Goal: Find specific page/section: Find specific page/section

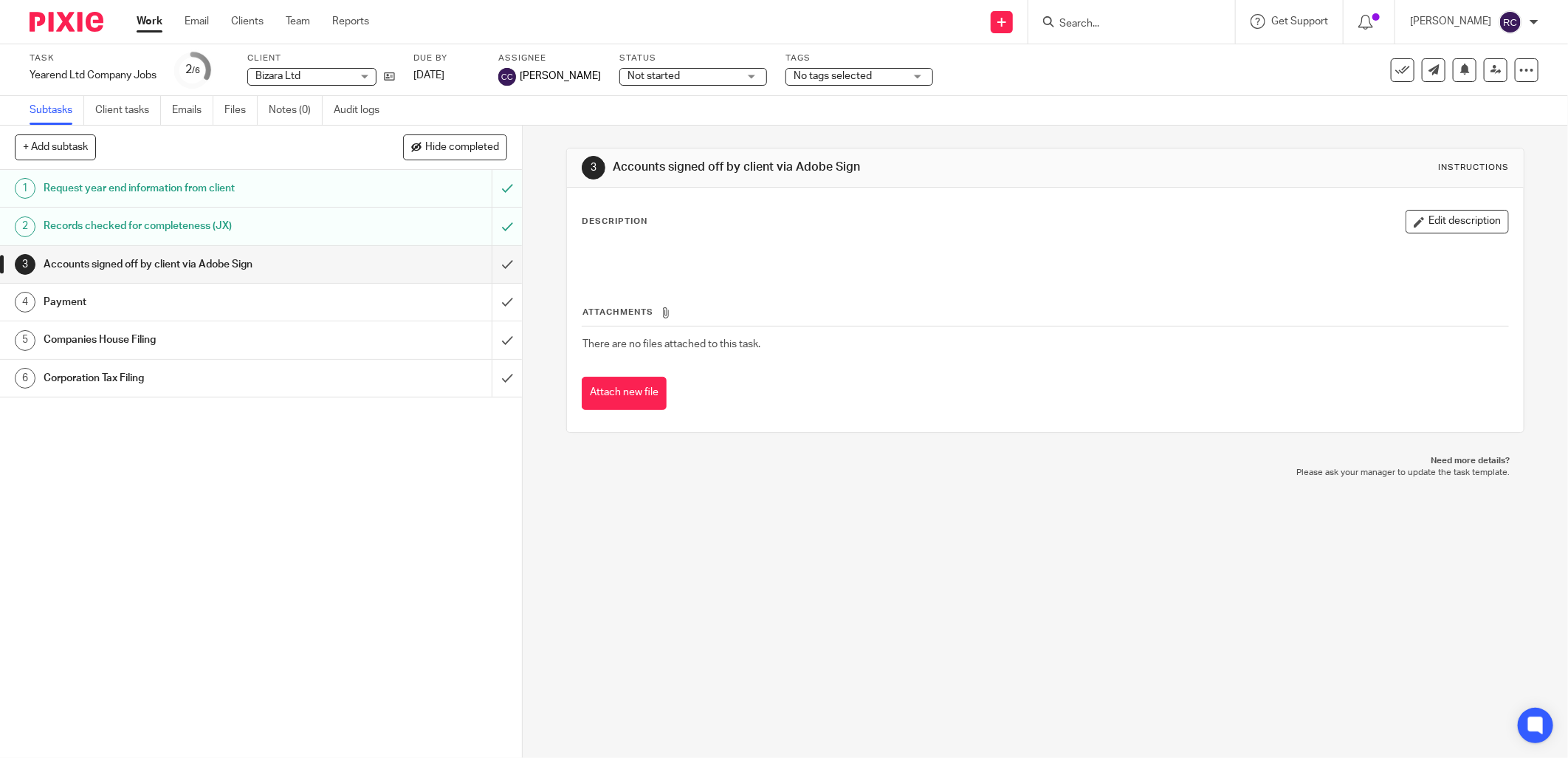
click at [1117, 25] on input "Search" at bounding box center [1125, 24] width 133 height 13
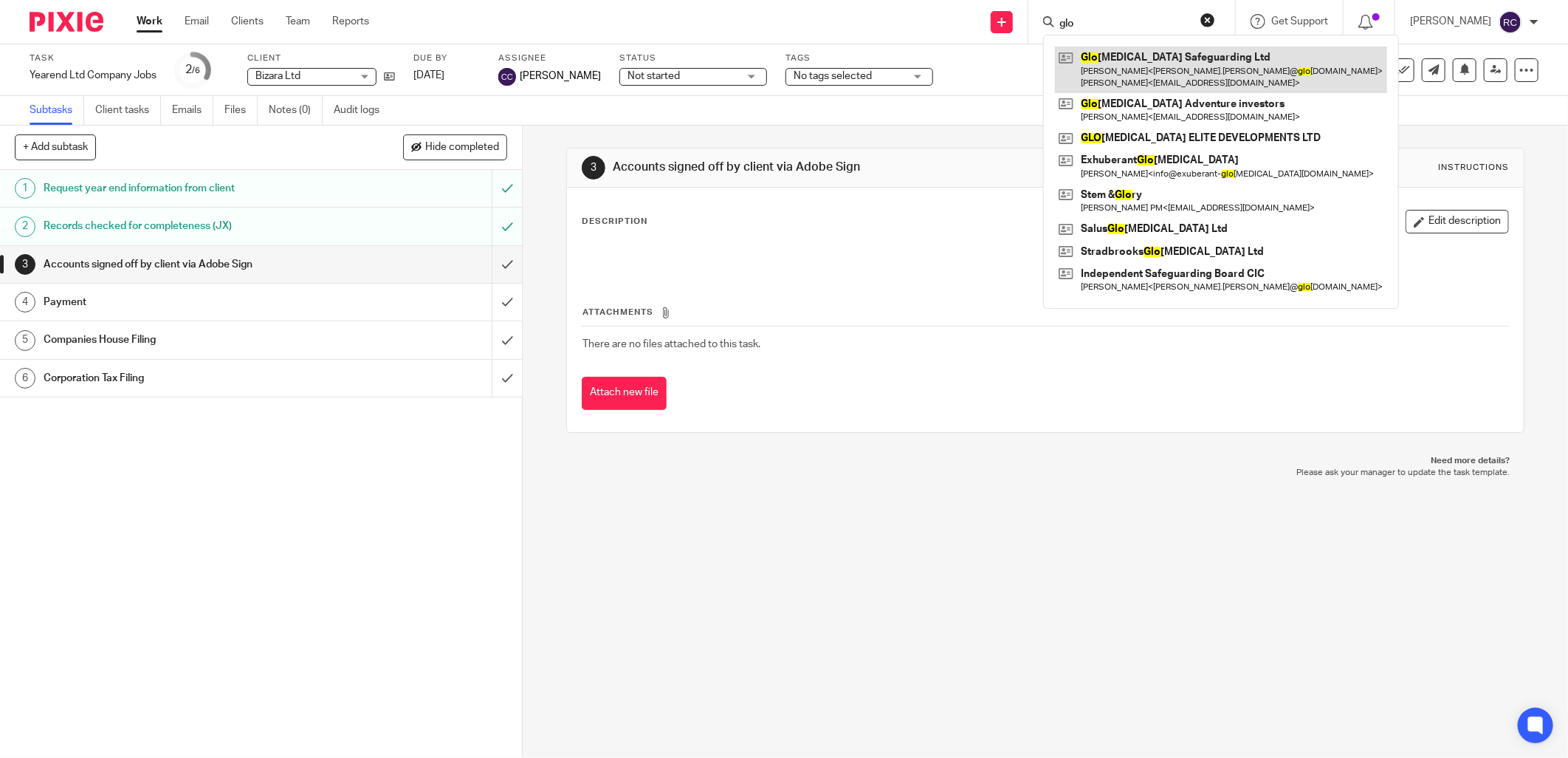
type input "glo"
click at [1111, 55] on link at bounding box center [1221, 70] width 332 height 46
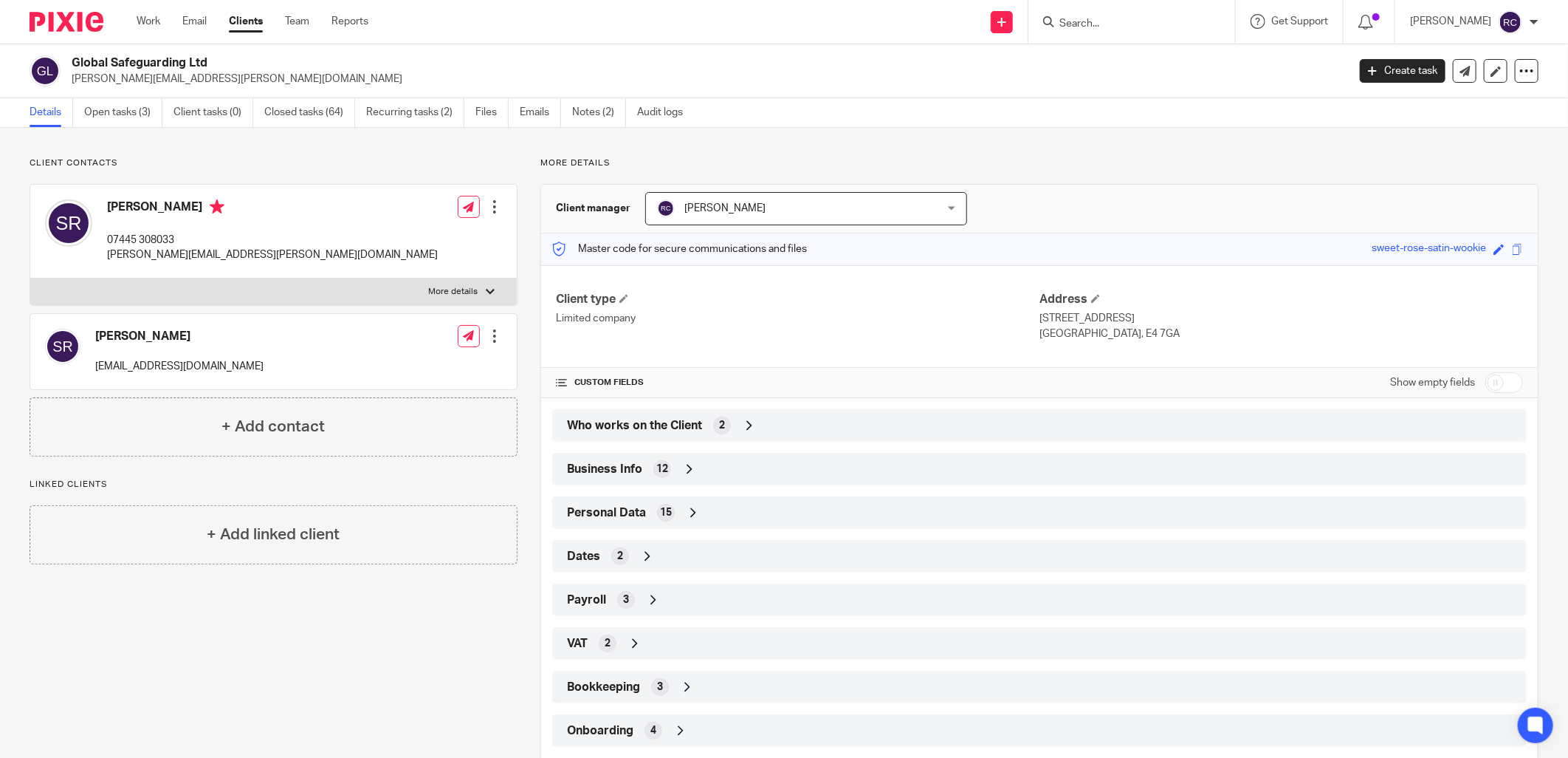
click at [657, 680] on span "3" at bounding box center [660, 687] width 6 height 15
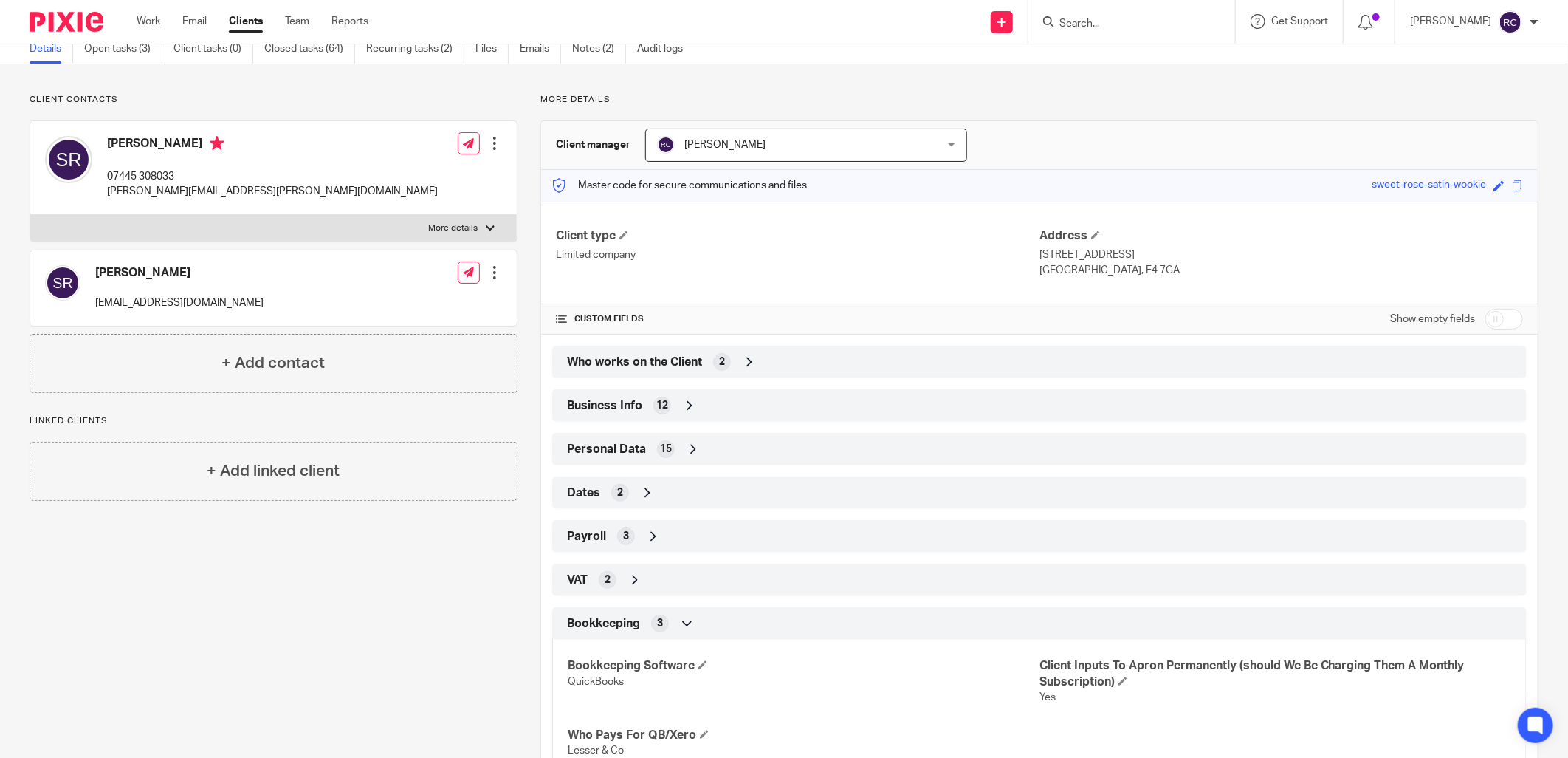
scroll to position [211, 0]
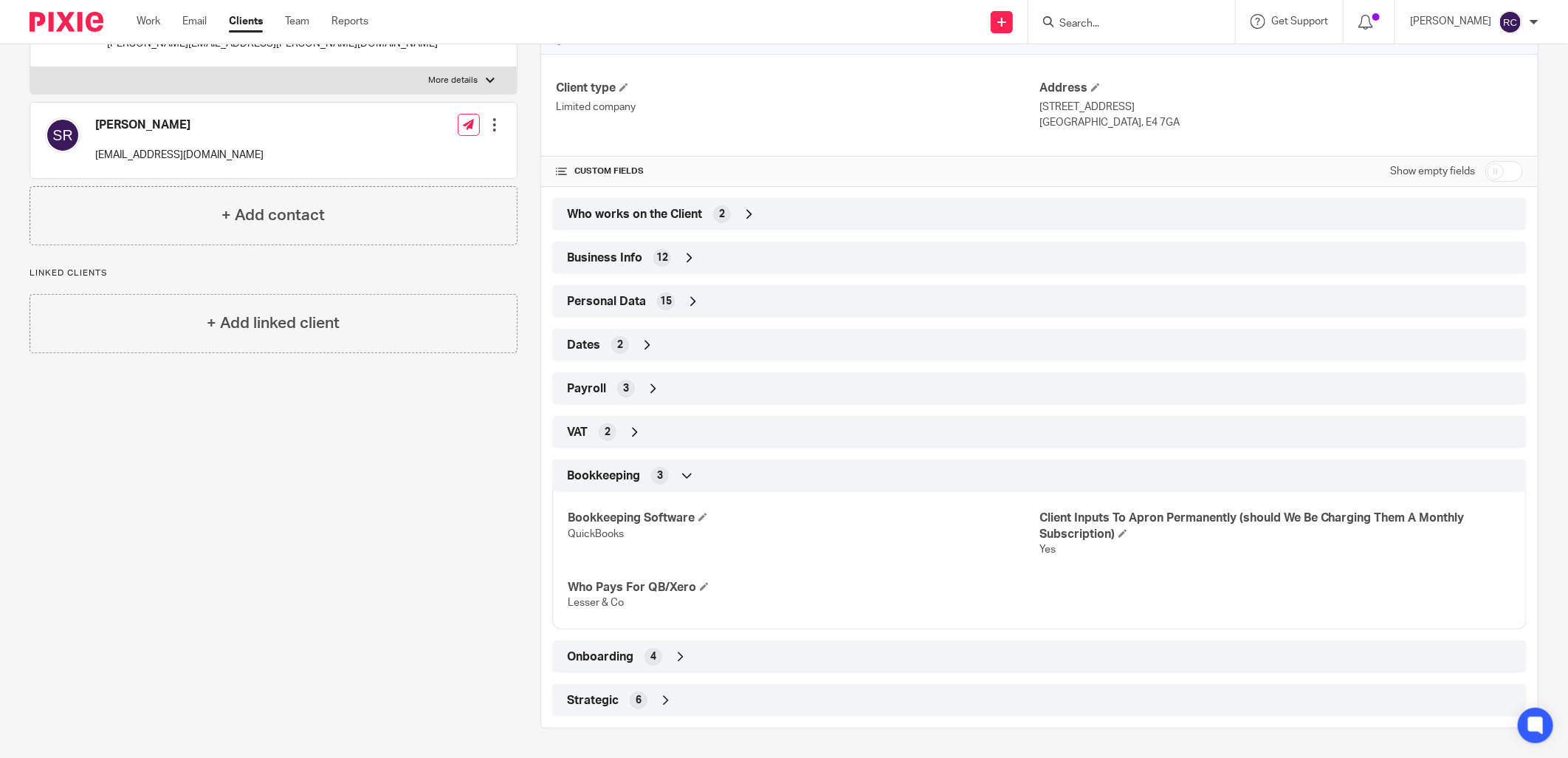
click at [653, 643] on div "Onboarding 4" at bounding box center [1039, 657] width 975 height 33
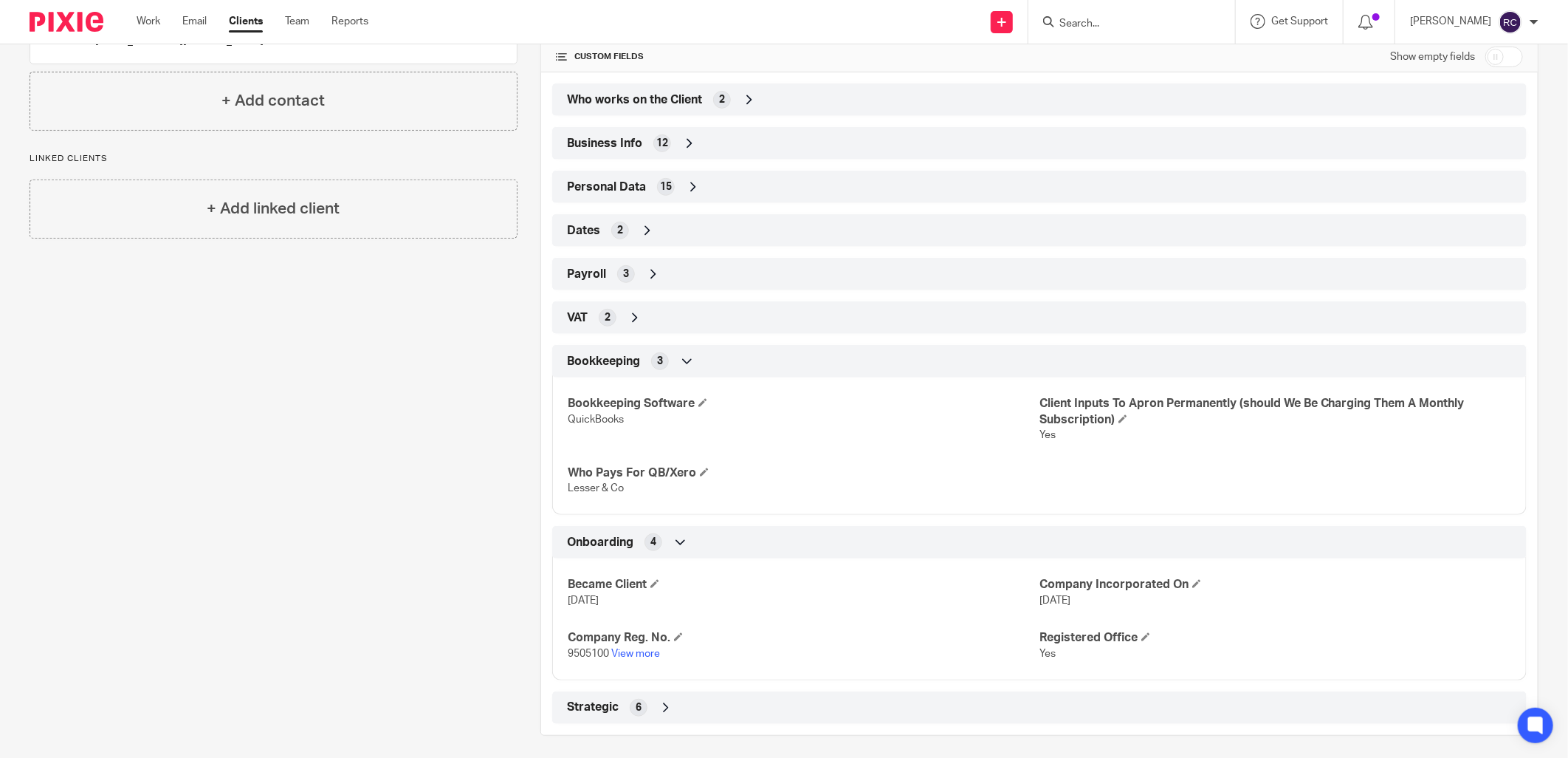
scroll to position [333, 0]
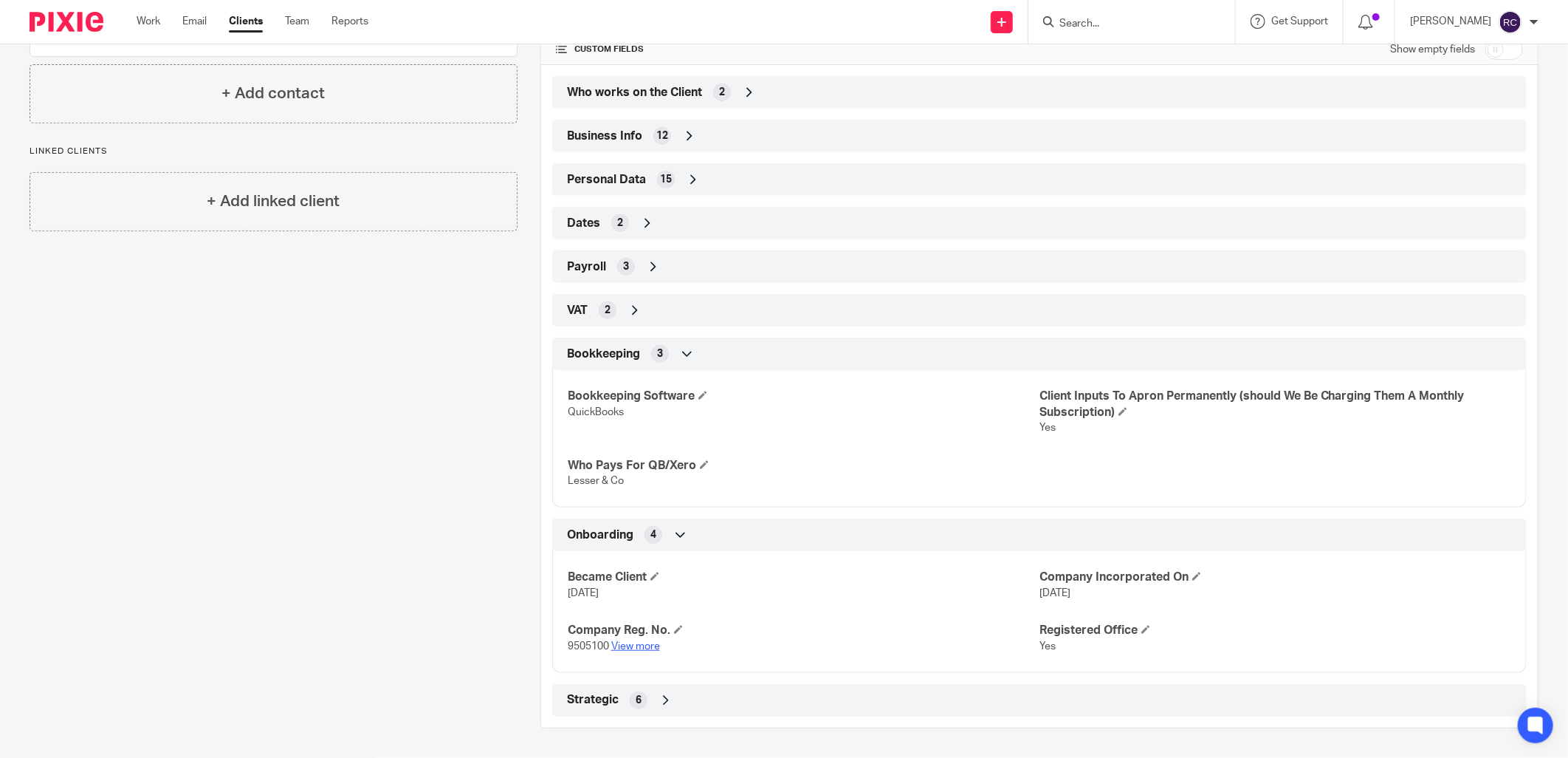
click at [642, 645] on link "View more" at bounding box center [636, 646] width 49 height 10
